Goal: Navigation & Orientation: Find specific page/section

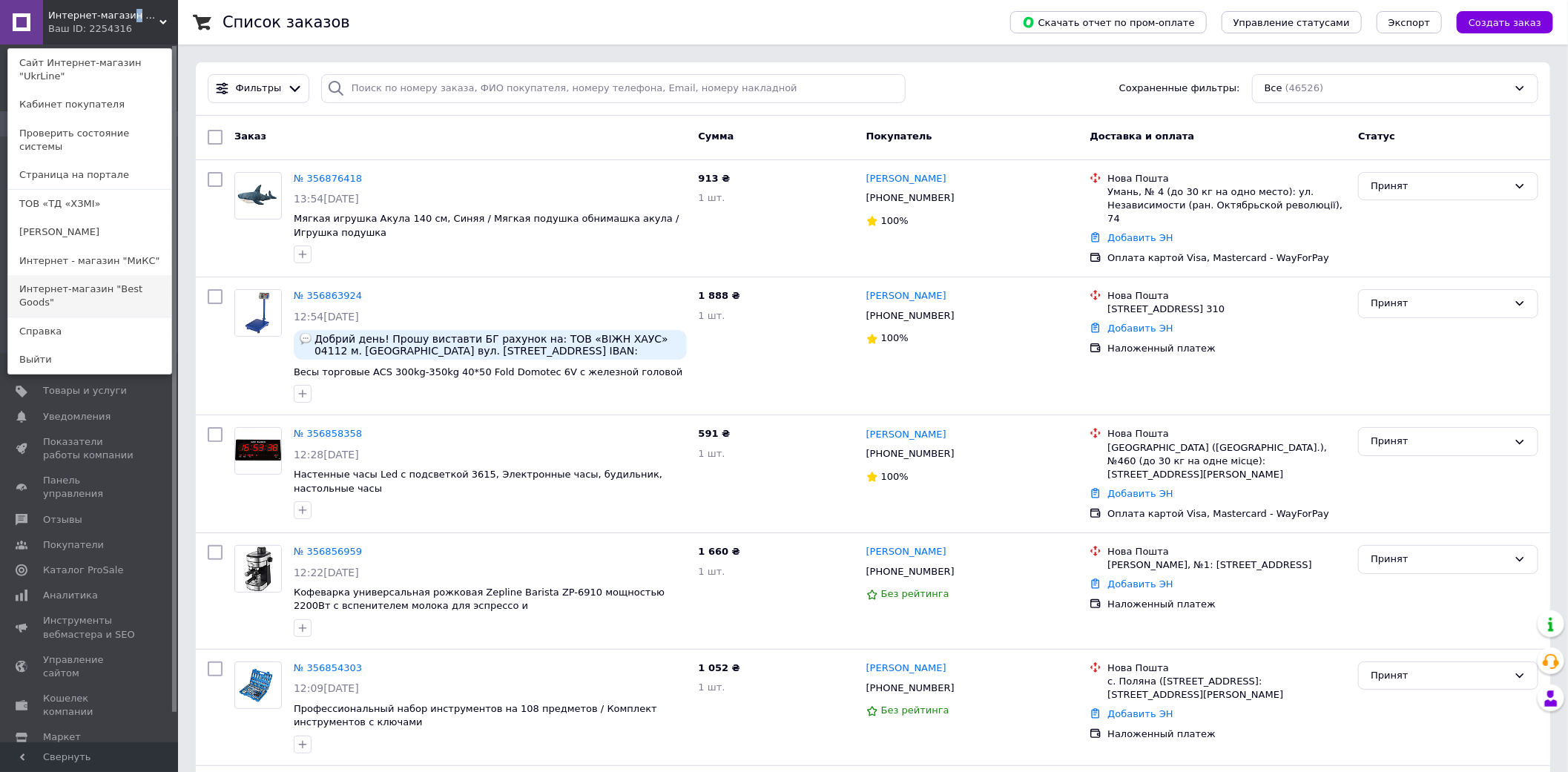
click at [97, 275] on link "Интернет-магазин "Best Goods"" at bounding box center [89, 295] width 163 height 41
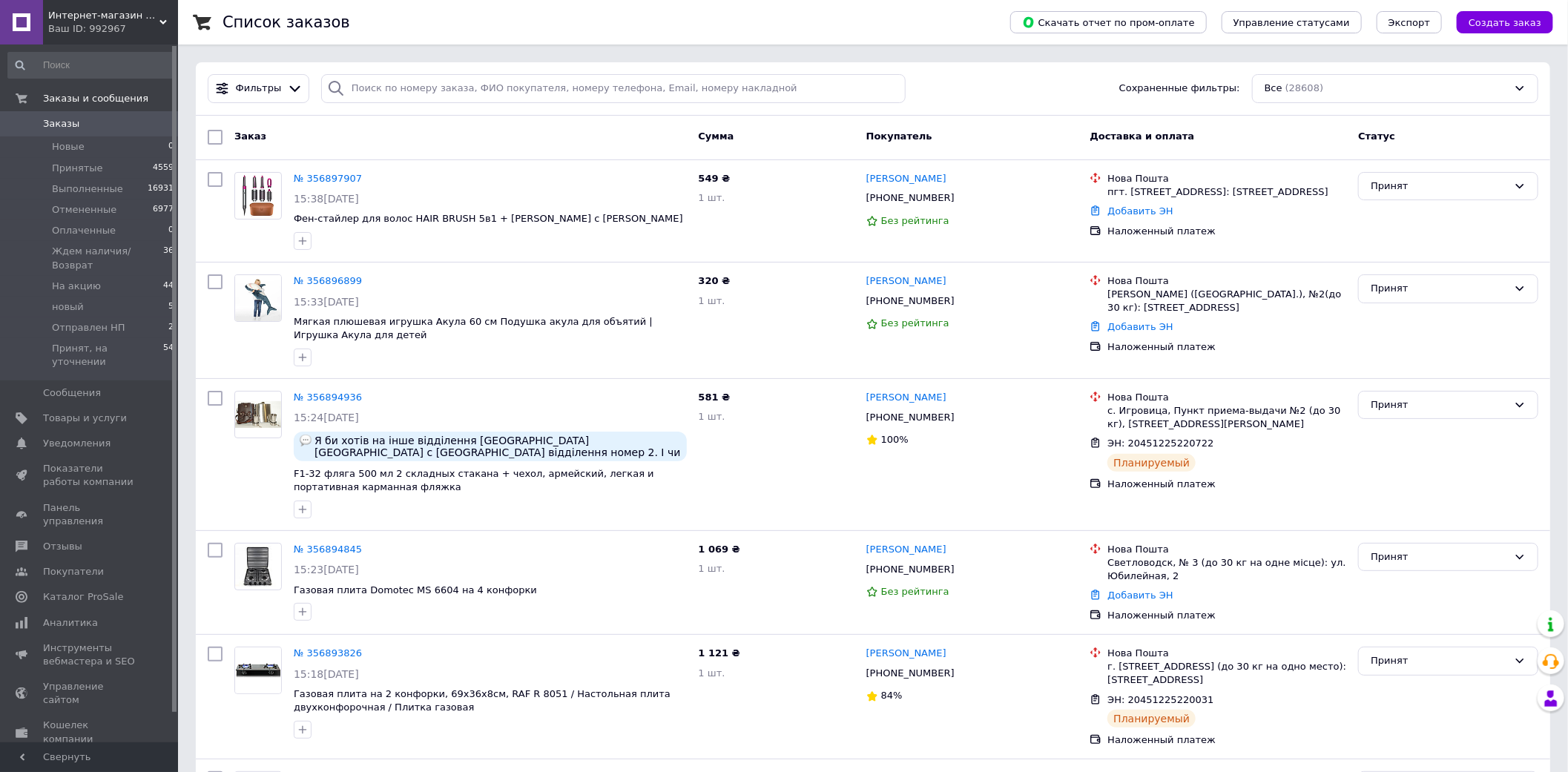
drag, startPoint x: 133, startPoint y: 27, endPoint x: 143, endPoint y: 123, distance: 96.5
click at [132, 27] on div "Ваш ID: 992967" at bounding box center [113, 28] width 130 height 13
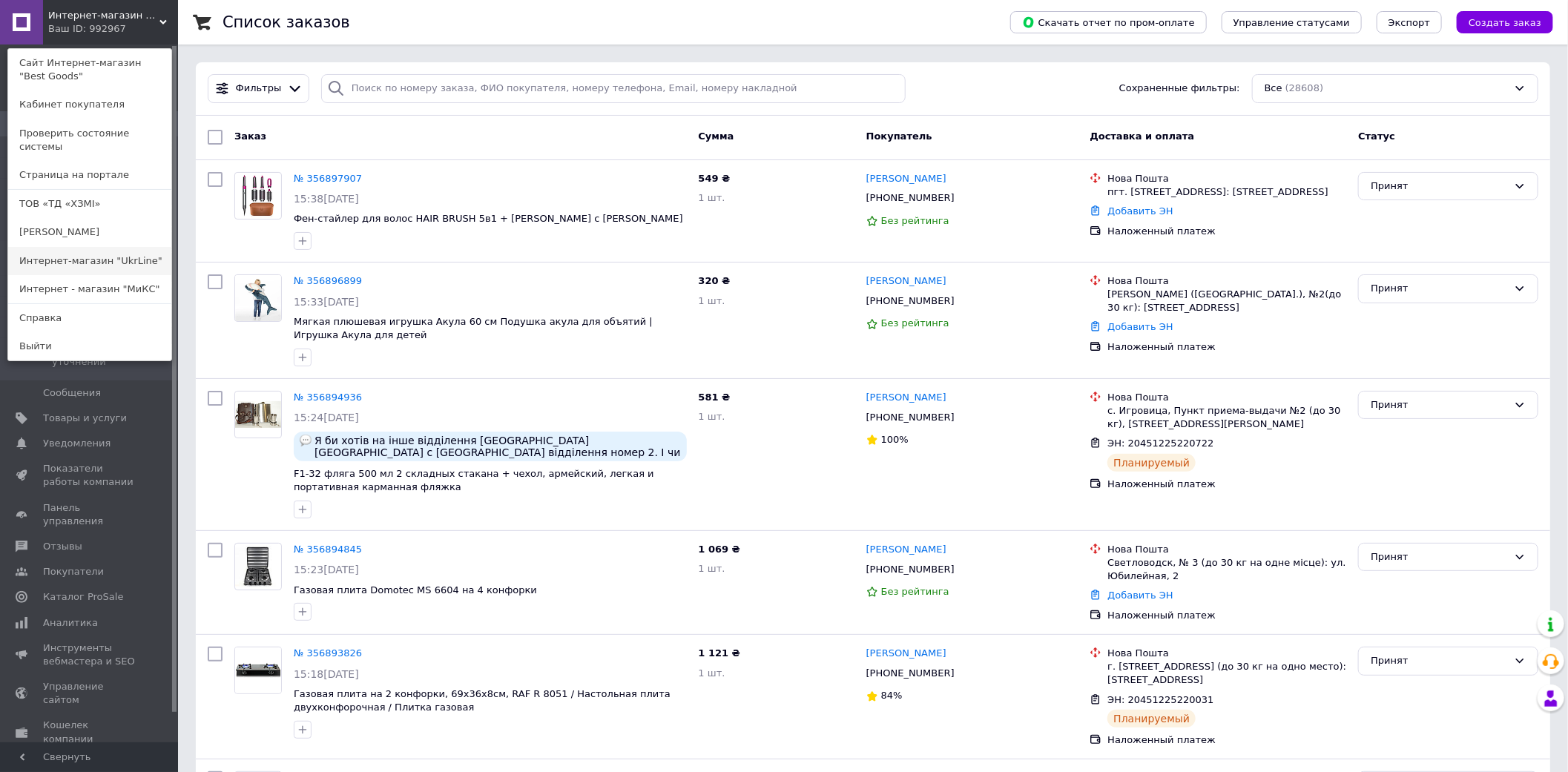
click at [138, 248] on link "Интернет-магазин "UkrLine"" at bounding box center [89, 261] width 163 height 28
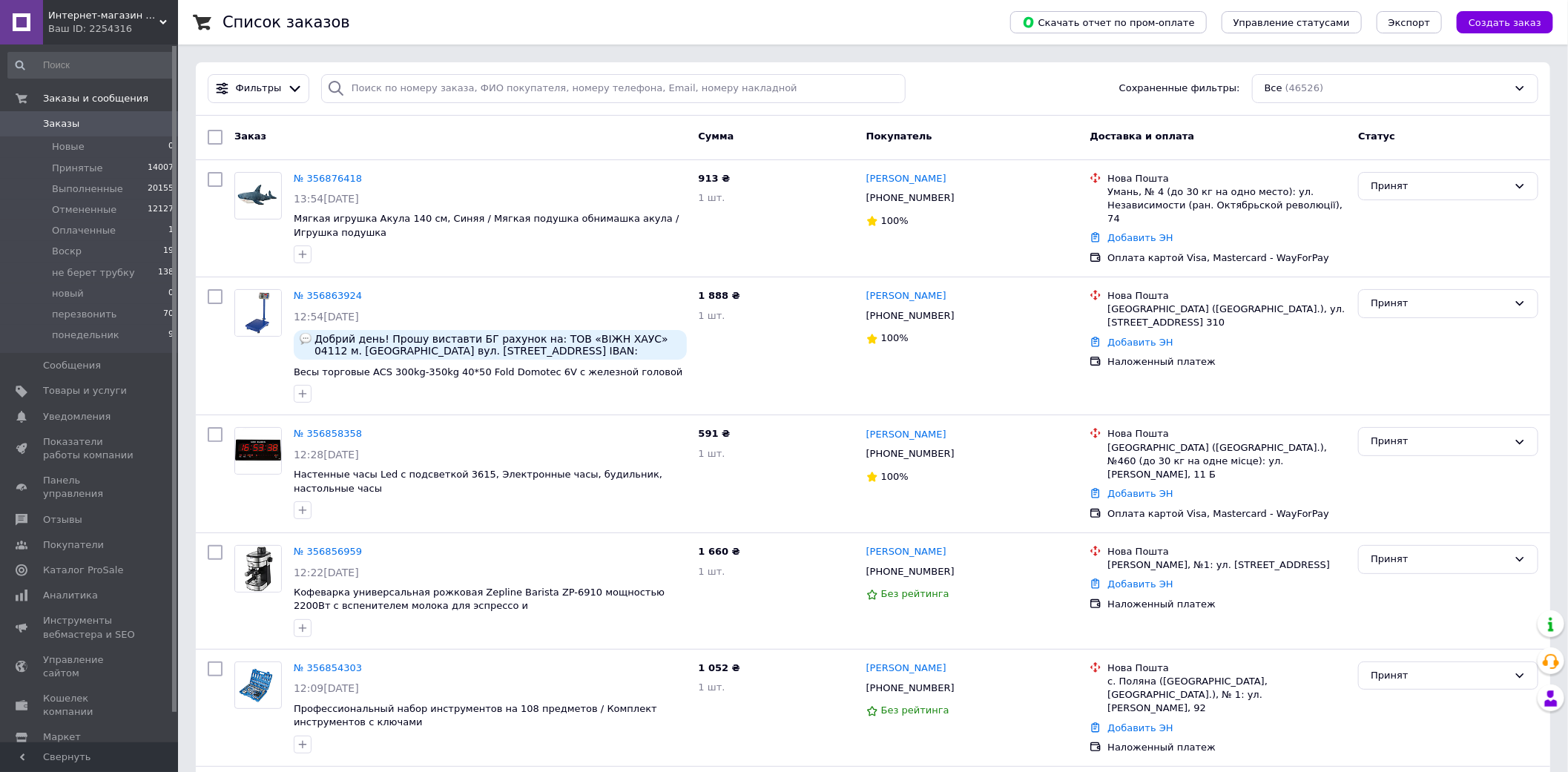
click at [83, 11] on span "Интернет-магазин "UkrLine"" at bounding box center [103, 15] width 111 height 13
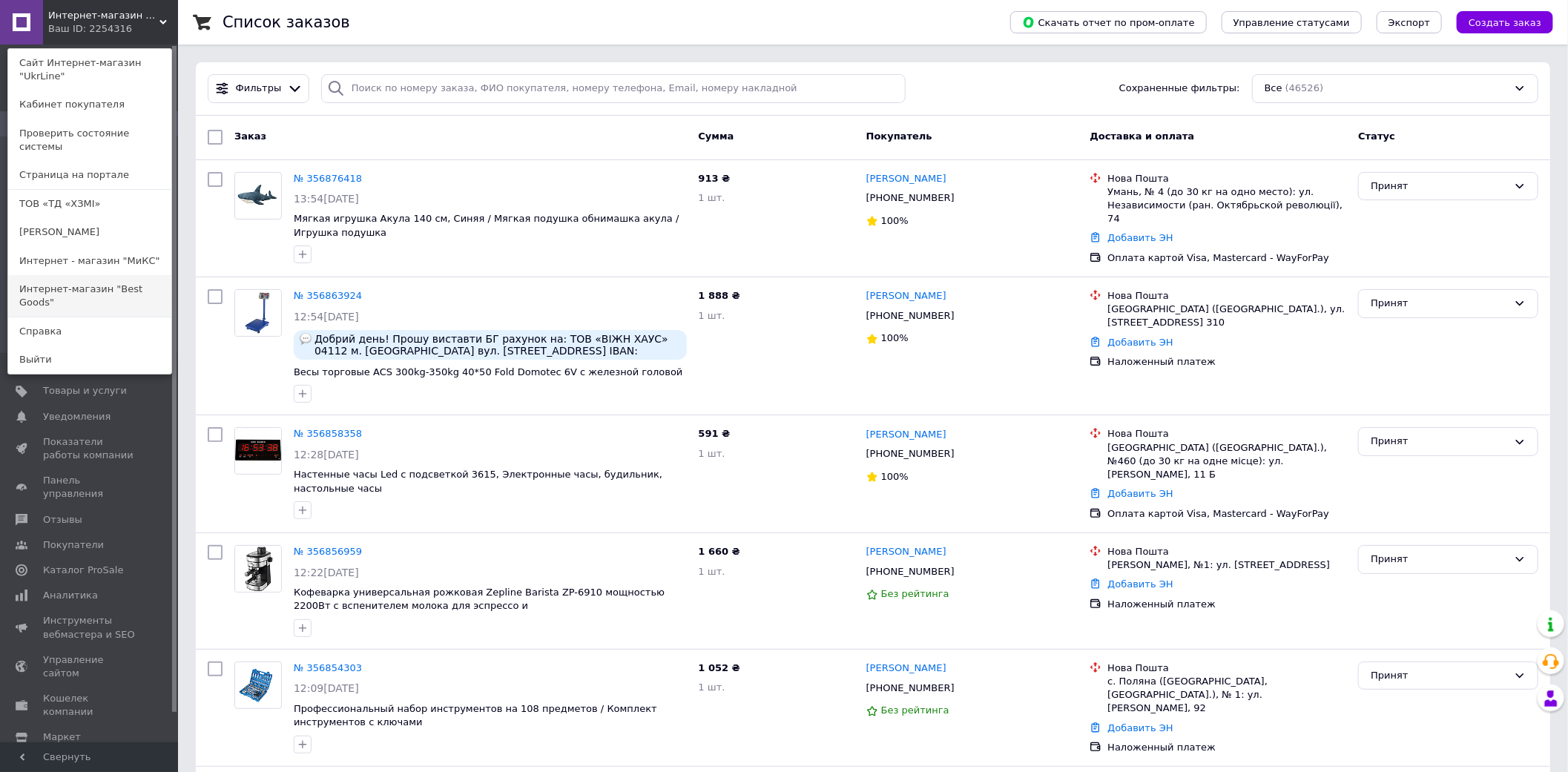
click at [116, 275] on link "Интернет-магазин "Best Goods"" at bounding box center [89, 295] width 163 height 41
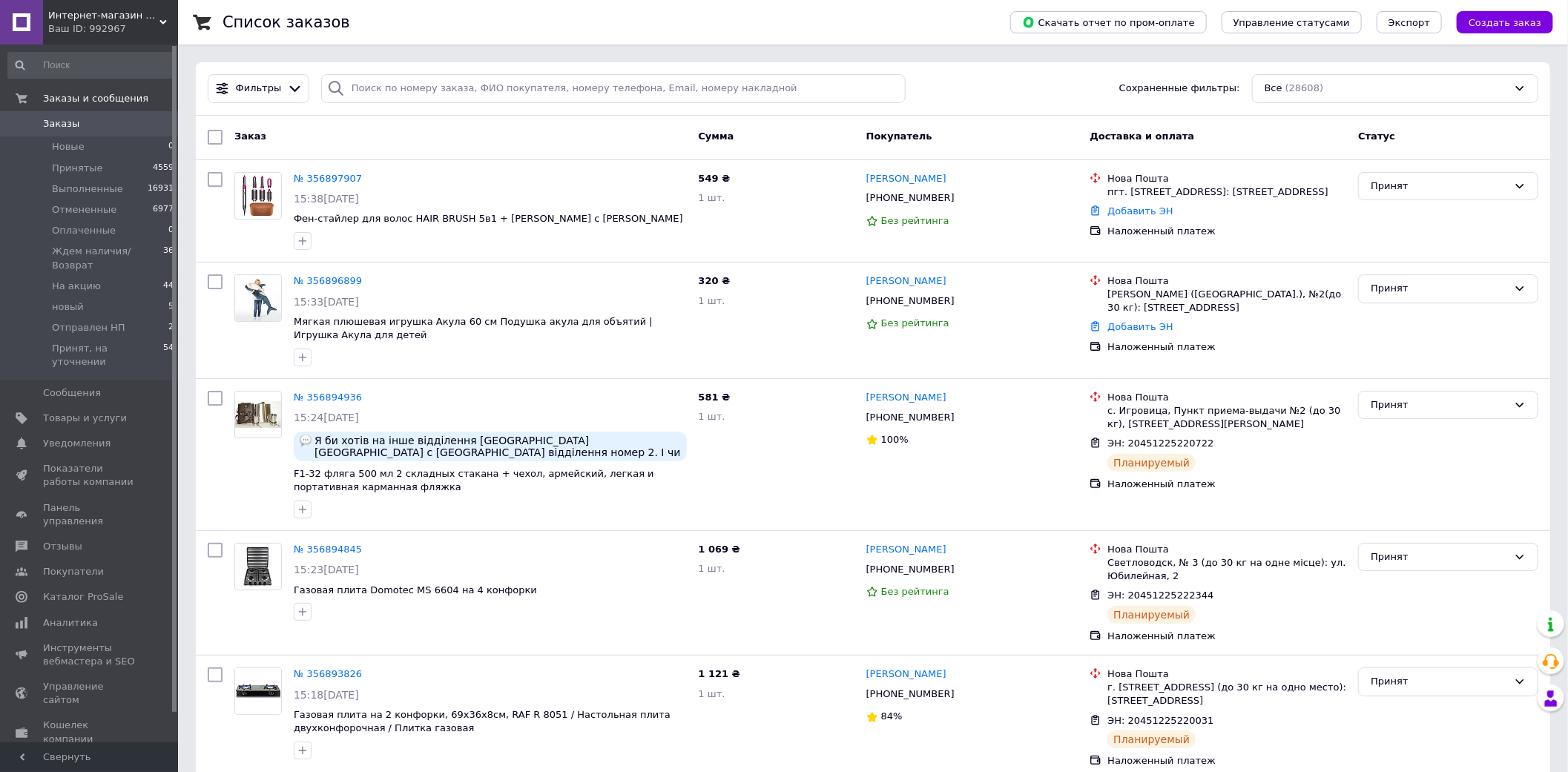
click at [106, 4] on div "Интернет-магазин "Best Goods" Ваш ID: 992967" at bounding box center [110, 22] width 135 height 45
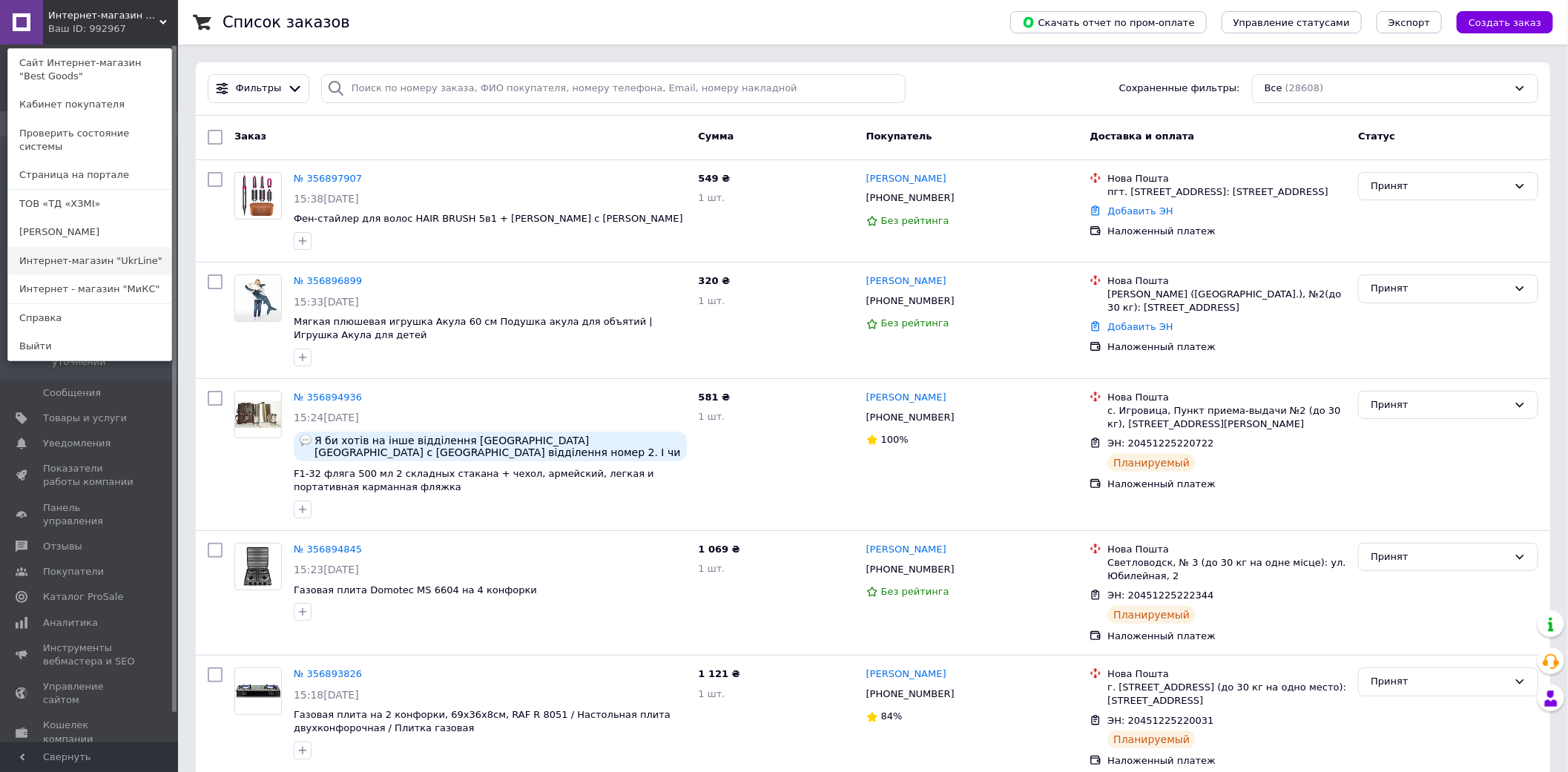
click at [111, 253] on link "Интернет-магазин "UkrLine"" at bounding box center [89, 261] width 163 height 28
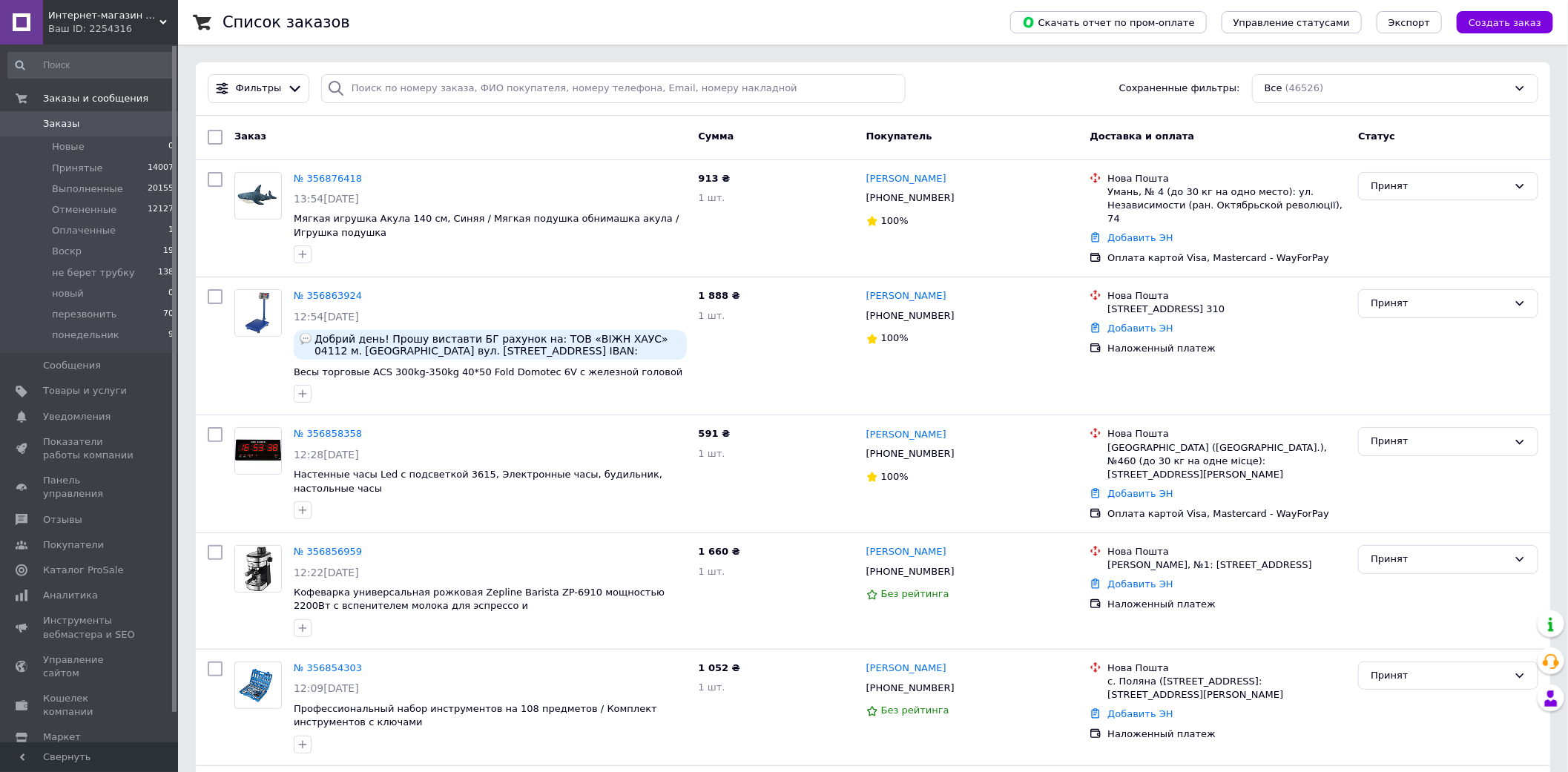
click at [124, 17] on span "Интернет-магазин "UkrLine"" at bounding box center [103, 15] width 111 height 13
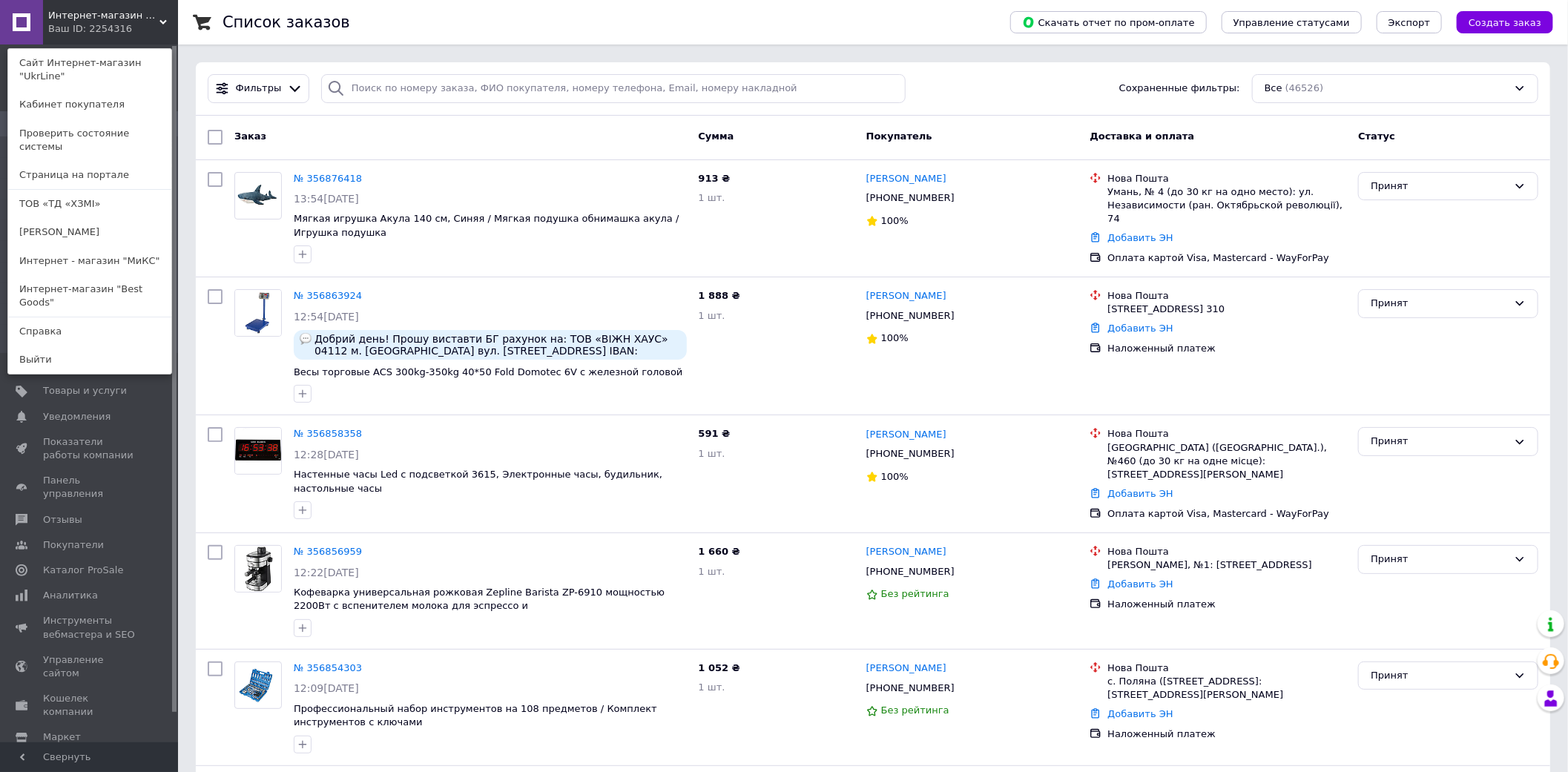
drag, startPoint x: 121, startPoint y: 267, endPoint x: 115, endPoint y: 258, distance: 10.8
click at [118, 275] on link "Интернет-магазин "Best Goods"" at bounding box center [89, 295] width 163 height 41
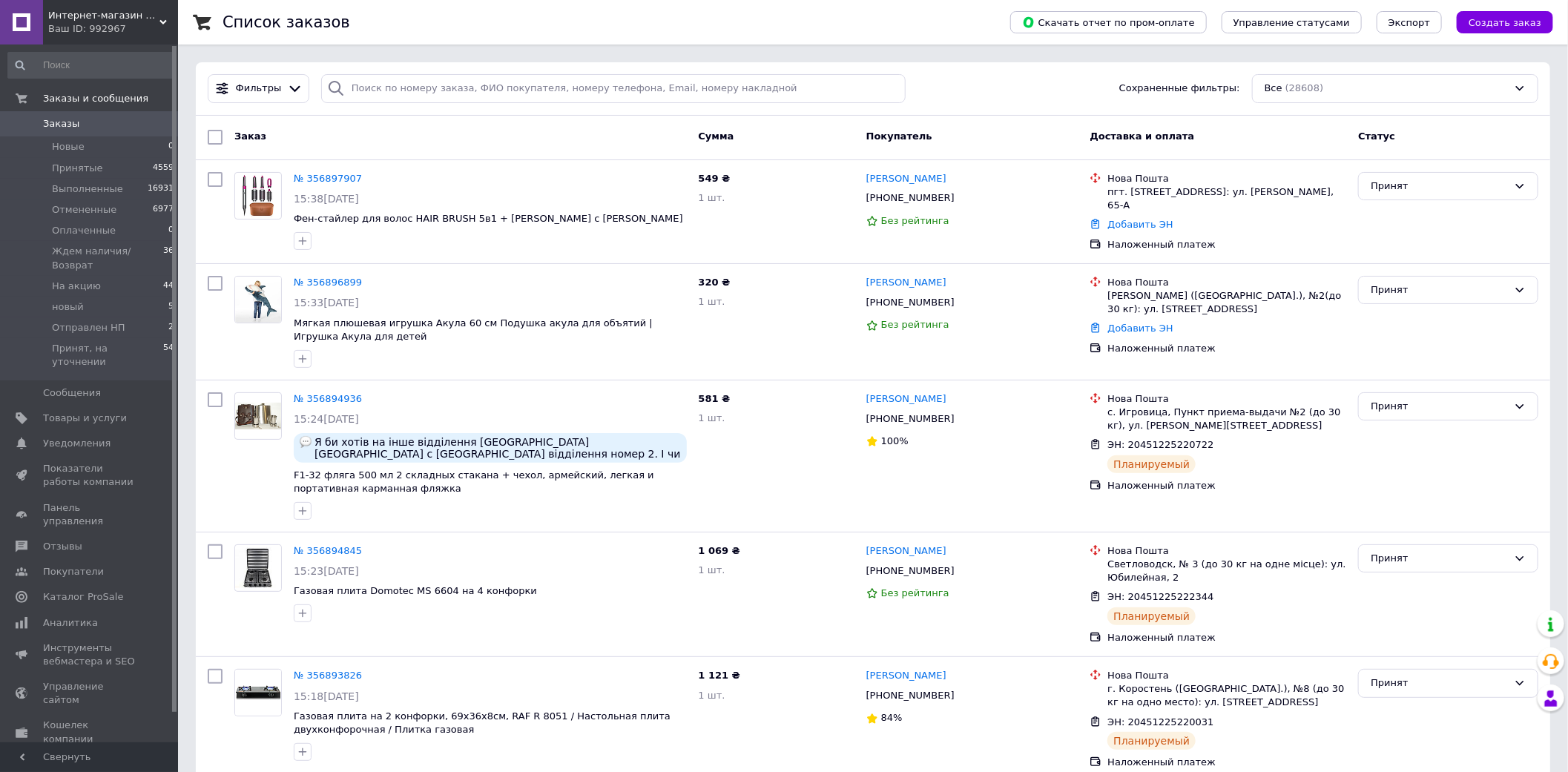
click at [124, 31] on div "Ваш ID: 992967" at bounding box center [113, 28] width 130 height 13
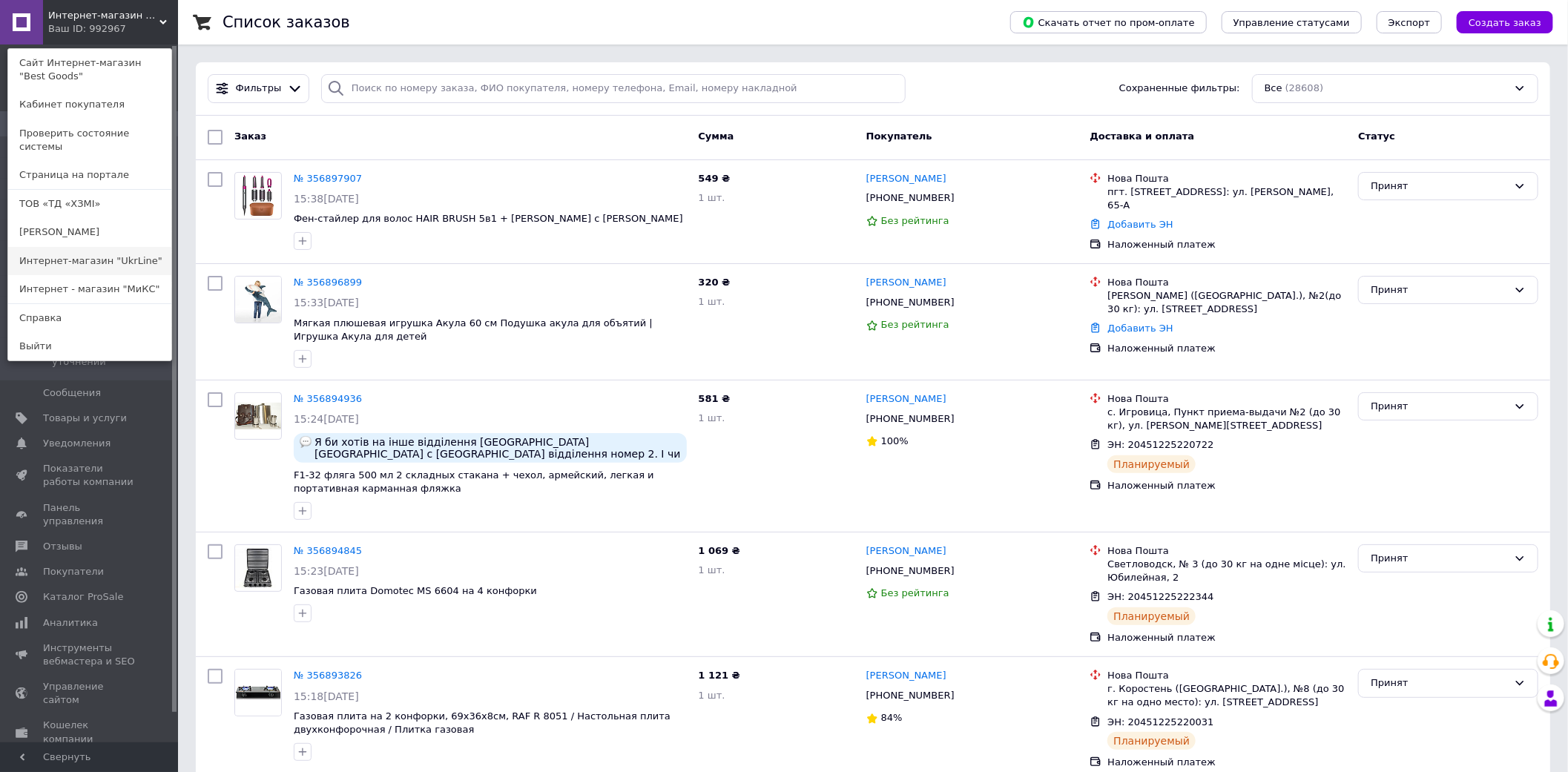
click at [123, 251] on link "Интернет-магазин "UkrLine"" at bounding box center [89, 261] width 163 height 28
